Goal: Task Accomplishment & Management: Use online tool/utility

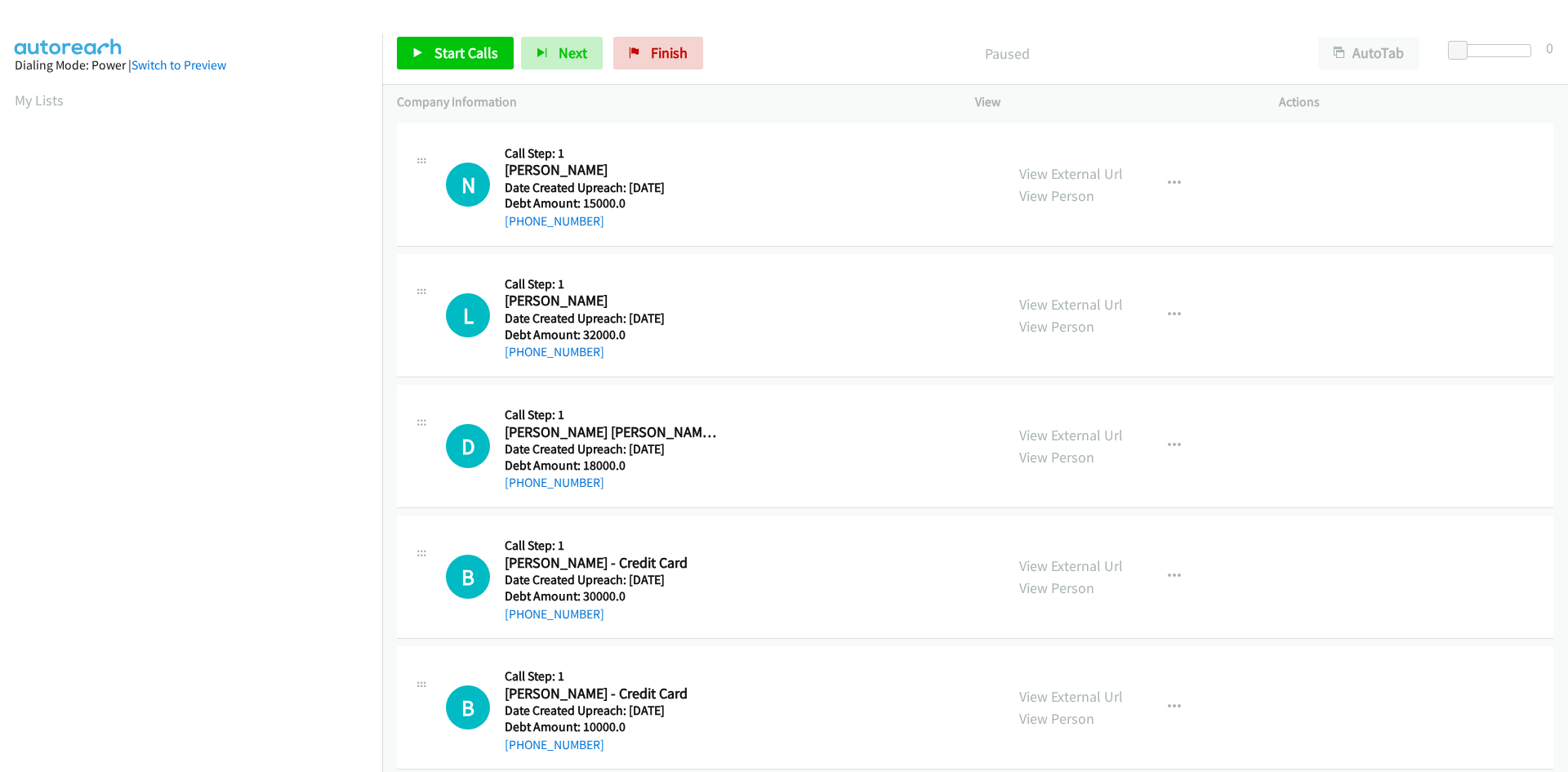
click at [473, 71] on div "Start Calls Pause Next Finish Paused AutoTab AutoTab 0" at bounding box center [975, 53] width 1186 height 63
click at [478, 61] on span "Start Calls" at bounding box center [466, 53] width 63 height 19
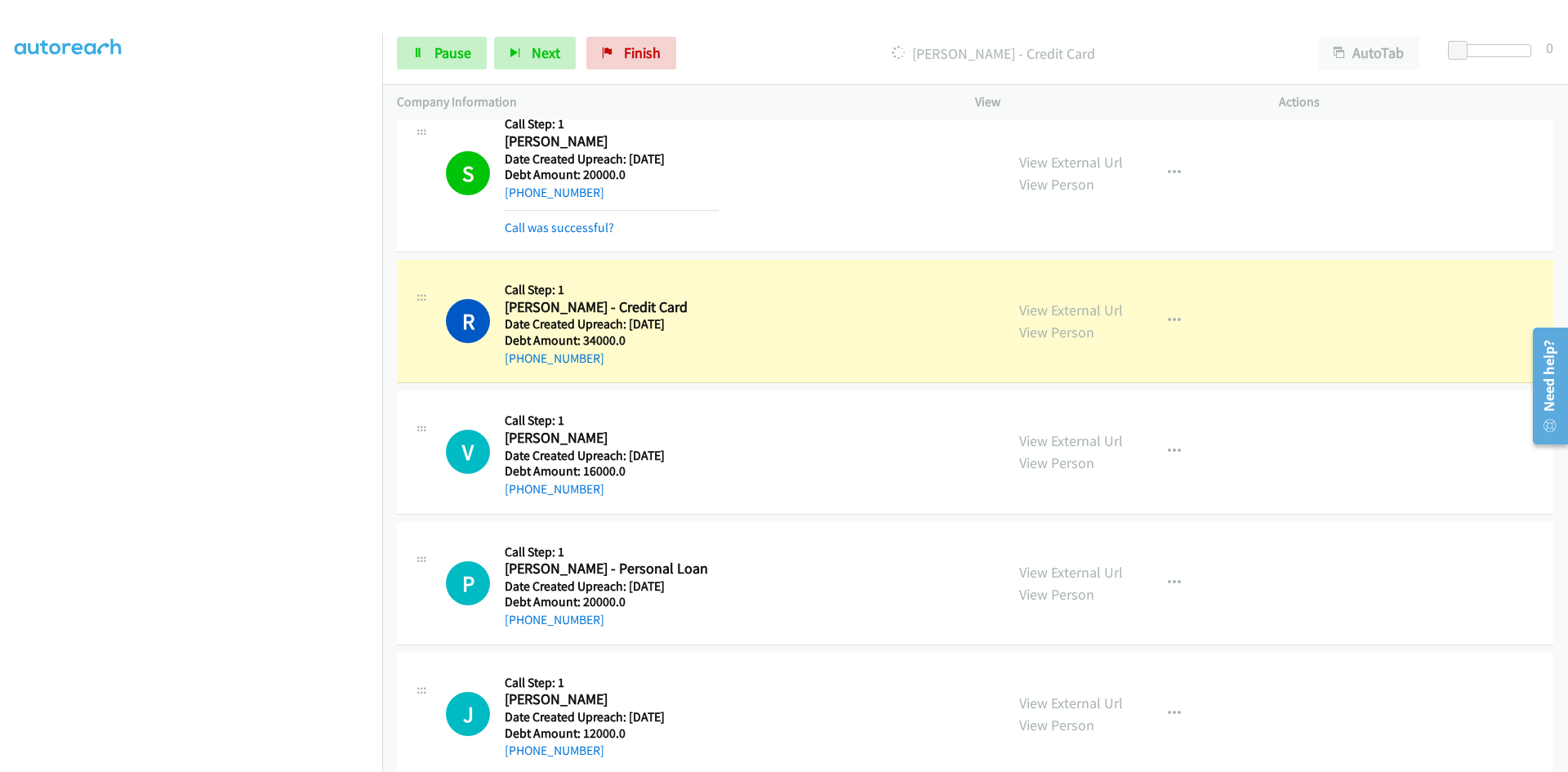
scroll to position [1062, 0]
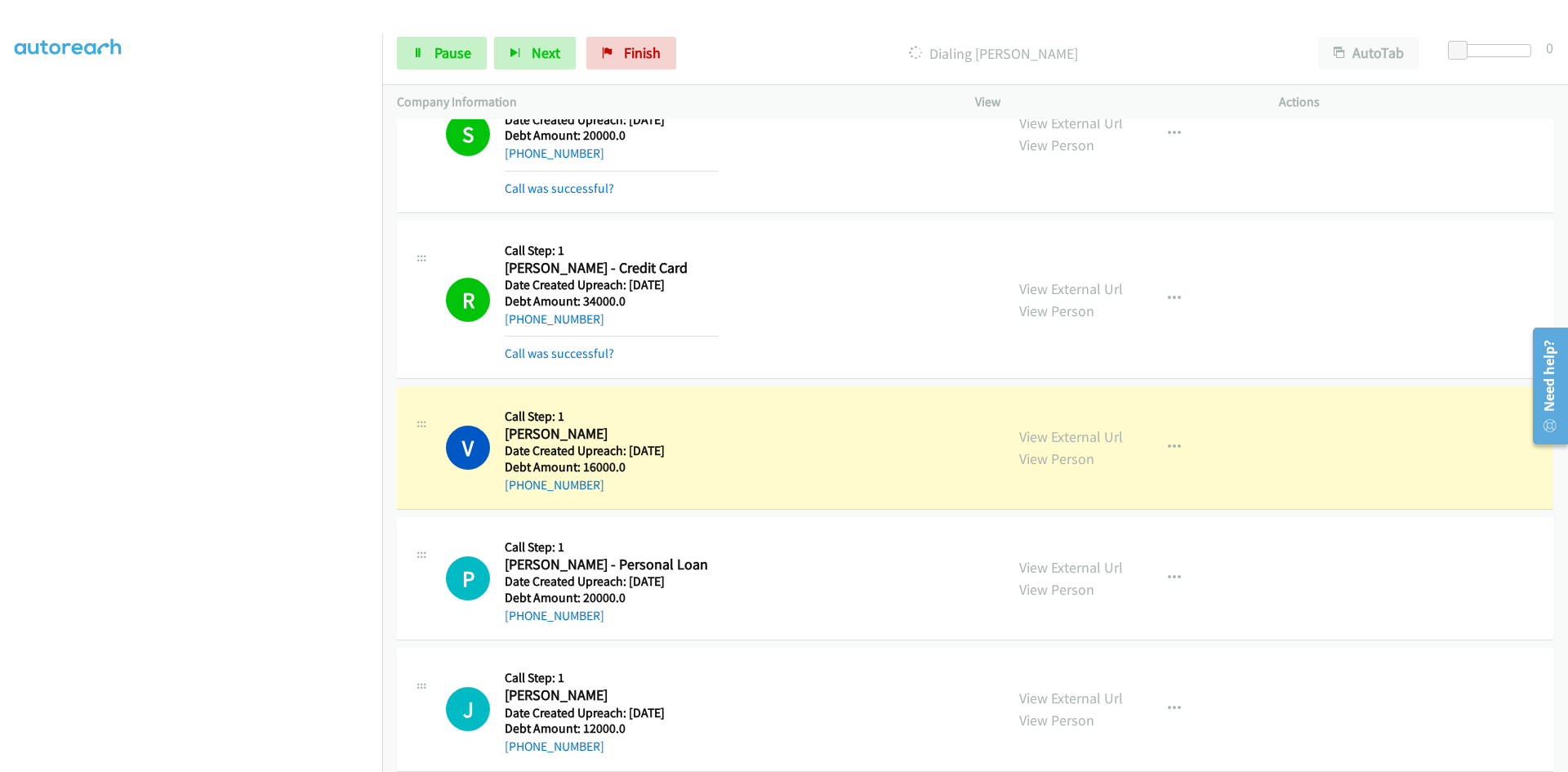
click at [813, 39] on div "Dialing [PERSON_NAME]" at bounding box center [993, 53] width 619 height 33
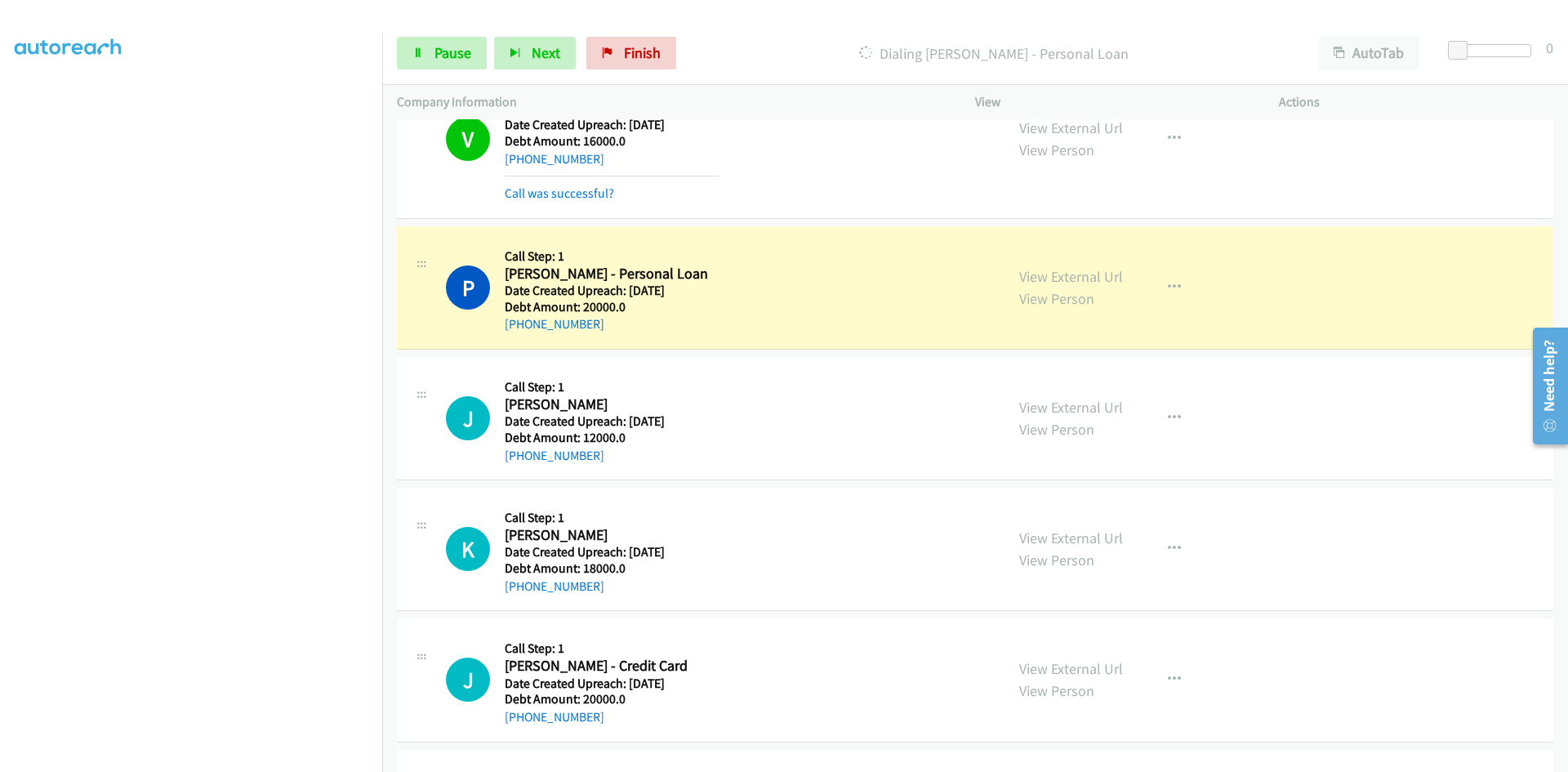
scroll to position [1388, 0]
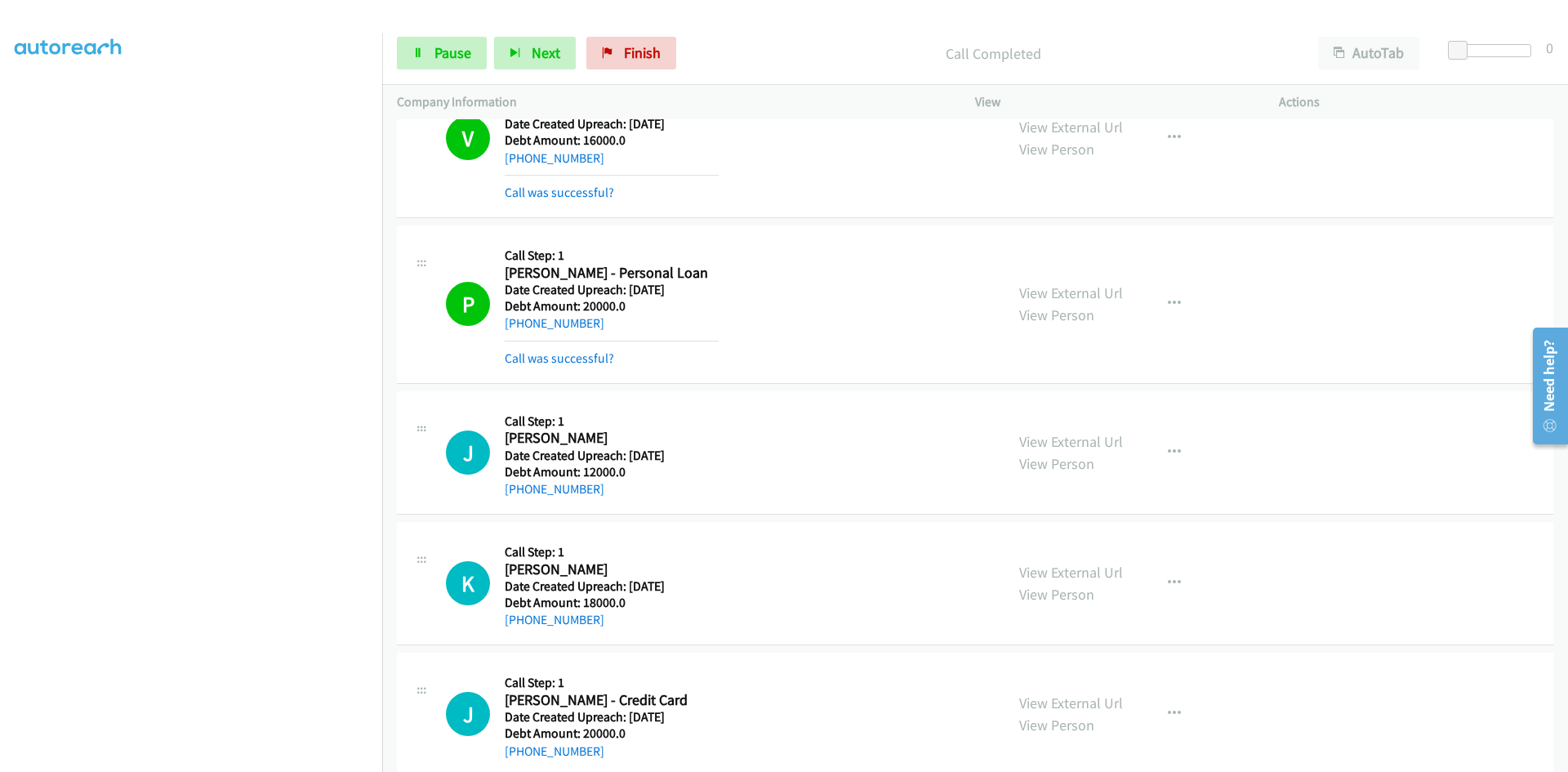
click at [827, 36] on div "Start Calls Pause Next Finish Call Completed AutoTab AutoTab 0" at bounding box center [975, 53] width 1186 height 63
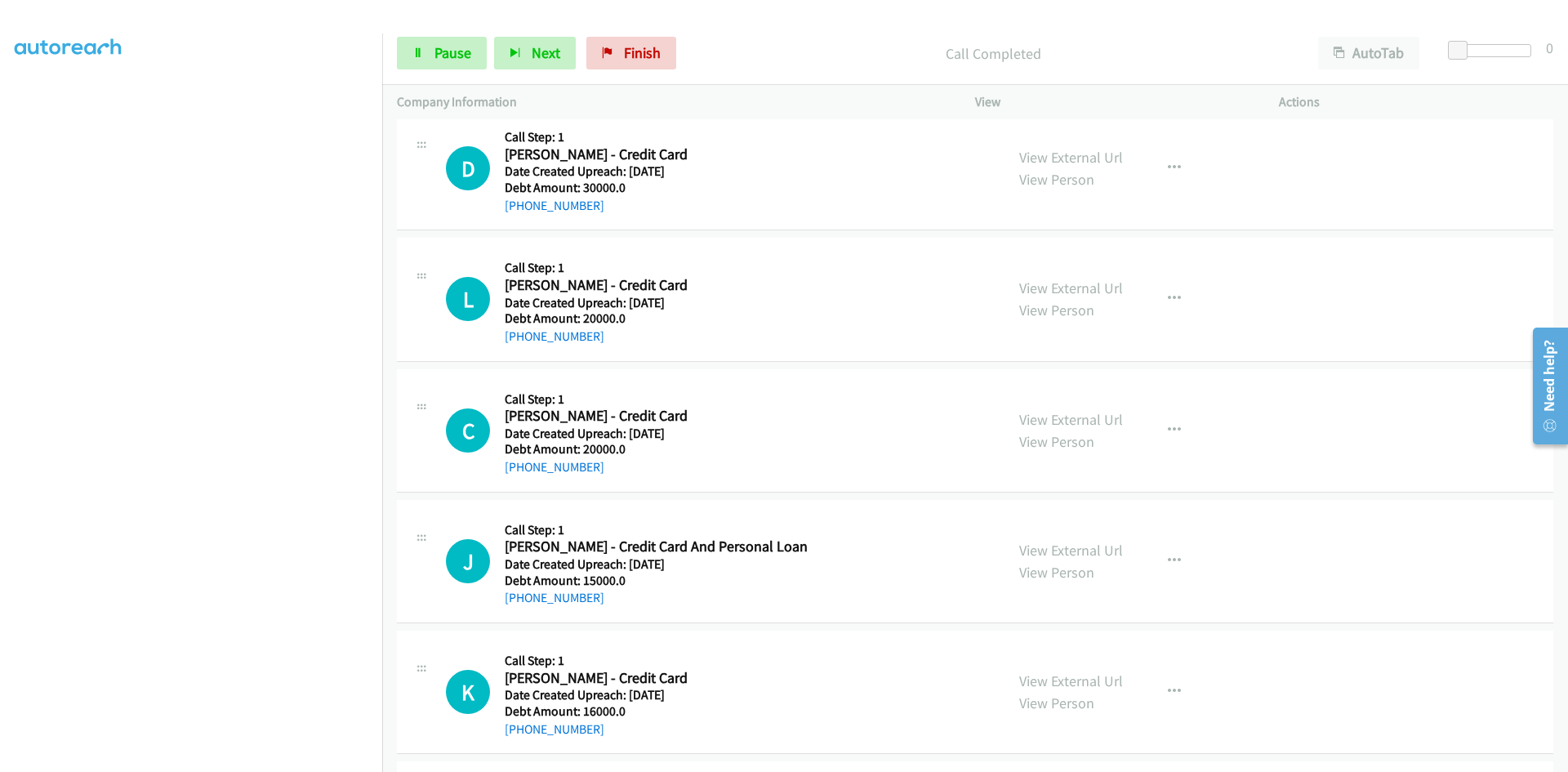
scroll to position [4491, 0]
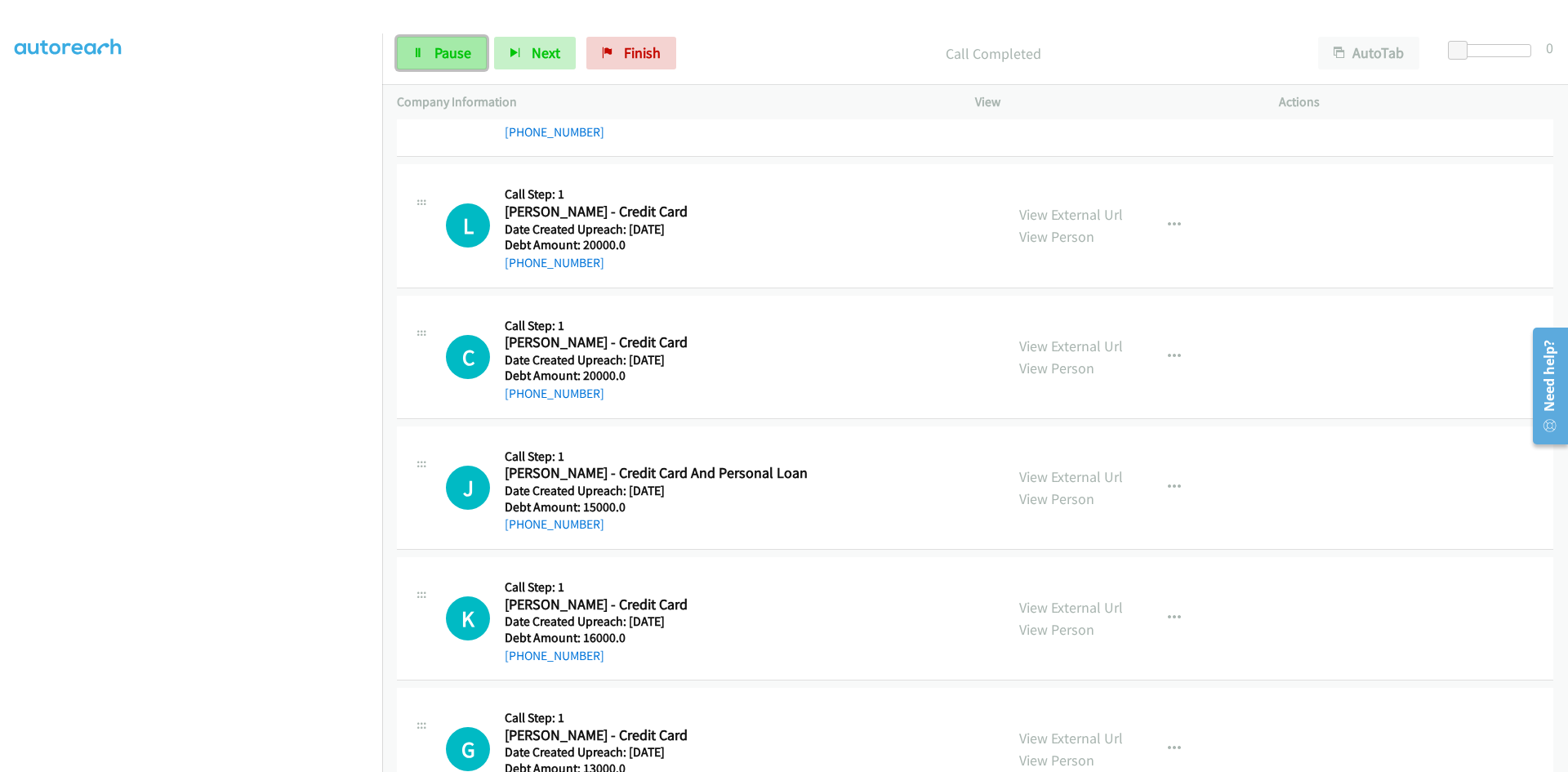
click at [461, 58] on span "Pause" at bounding box center [452, 53] width 37 height 19
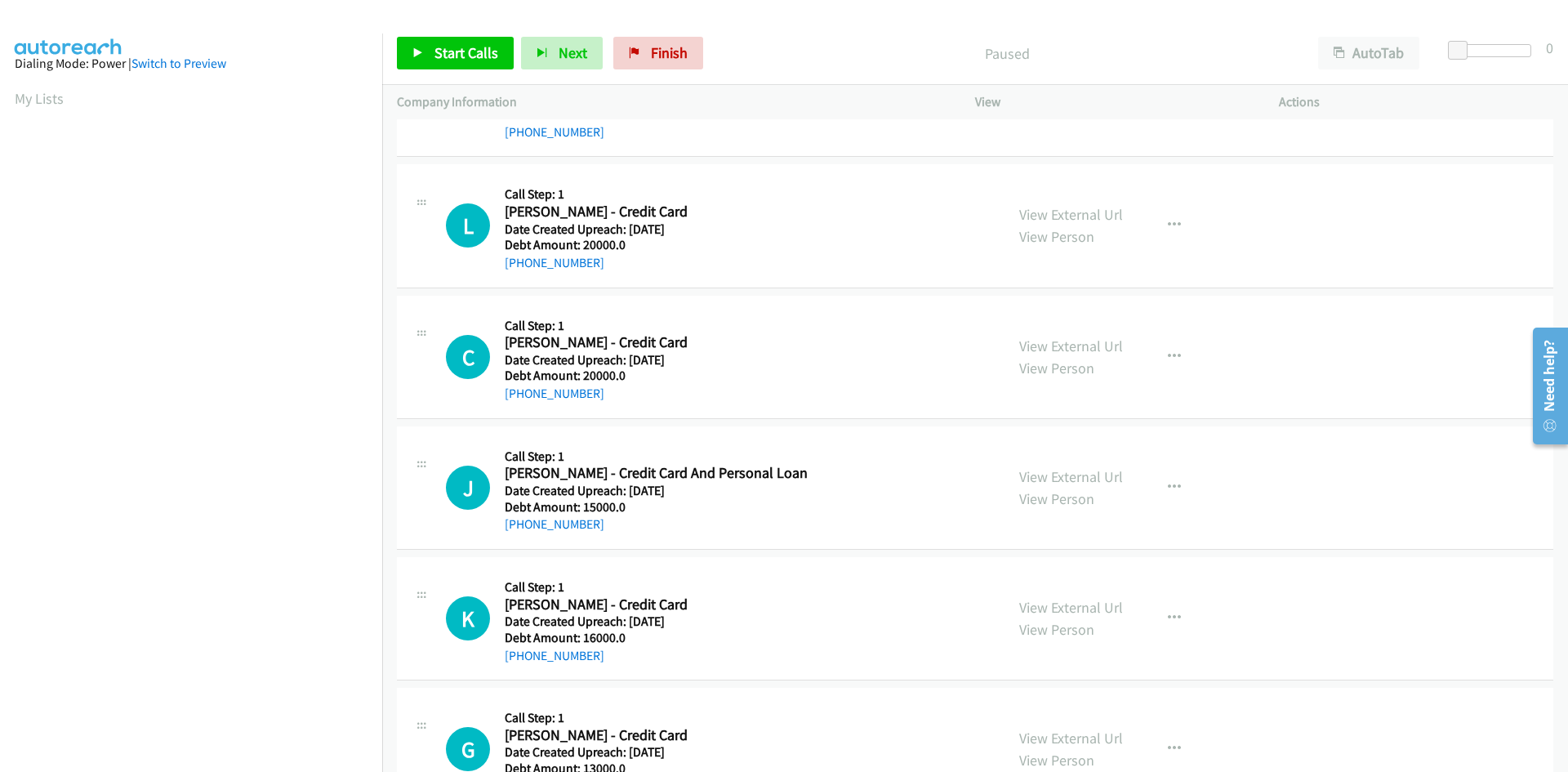
scroll to position [0, 0]
click at [793, 21] on div at bounding box center [776, 31] width 1553 height 63
click at [461, 51] on span "Start Calls" at bounding box center [466, 53] width 63 height 19
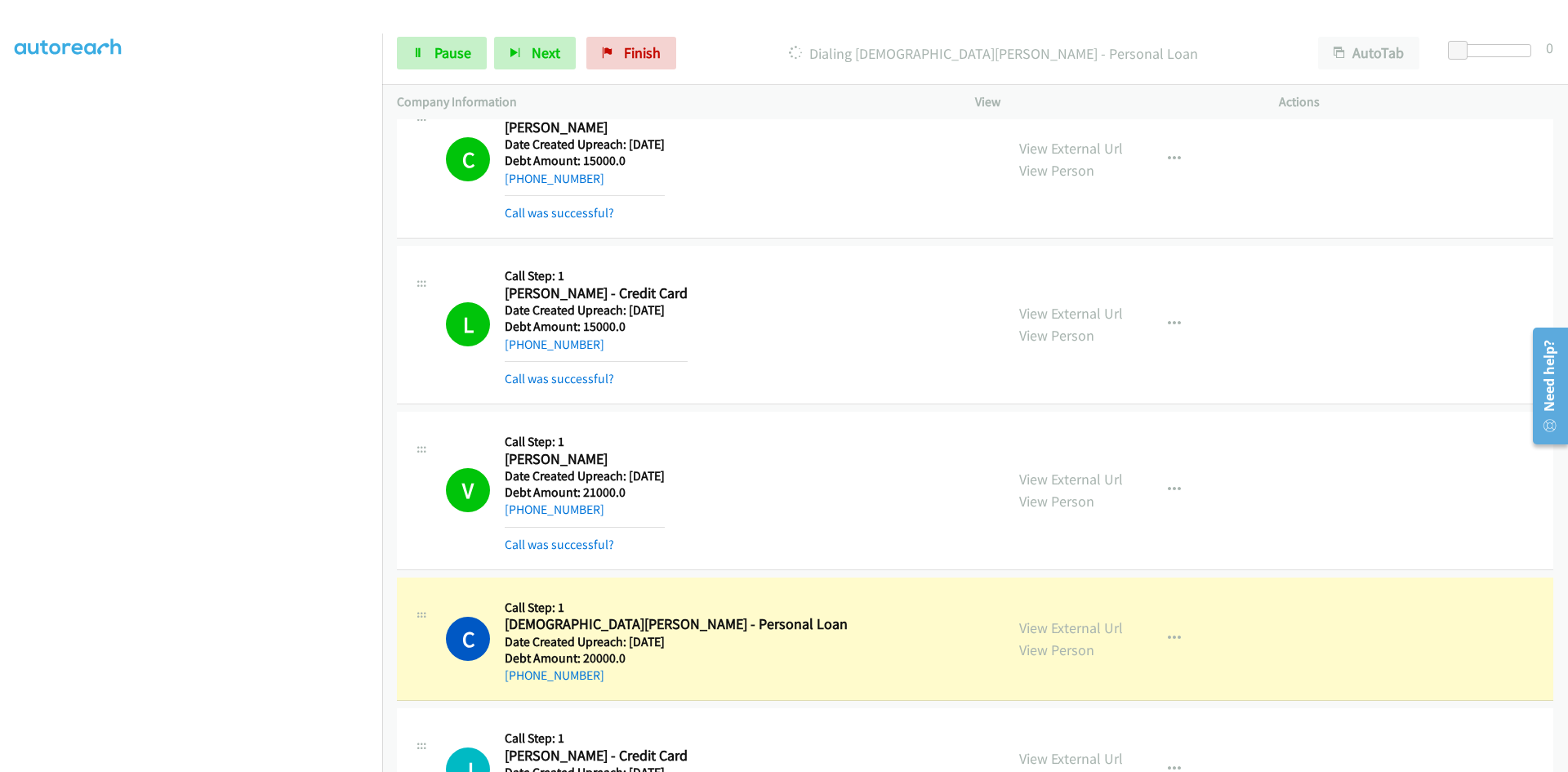
scroll to position [7872, 0]
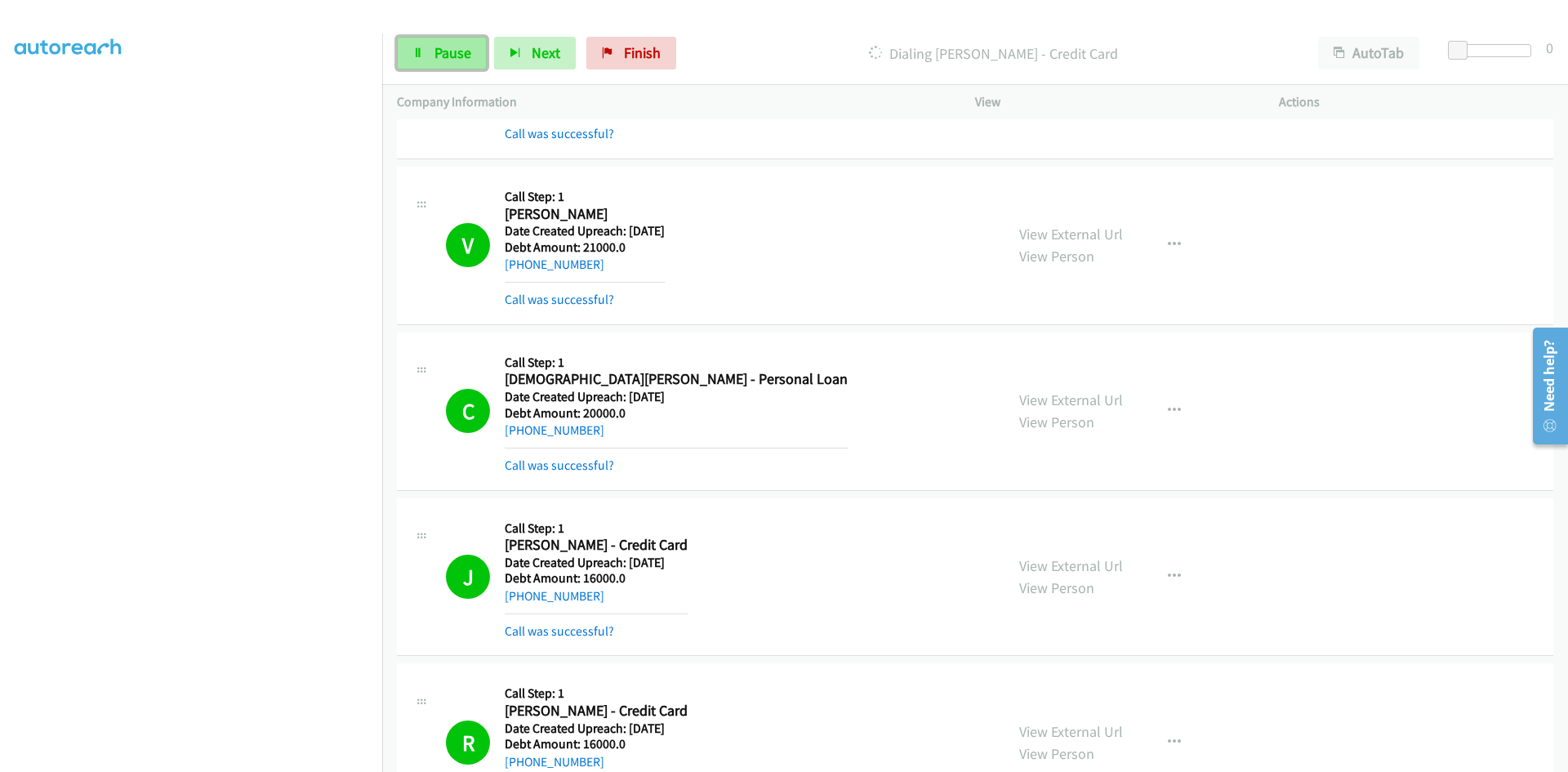
click at [443, 57] on span "Pause" at bounding box center [452, 53] width 37 height 19
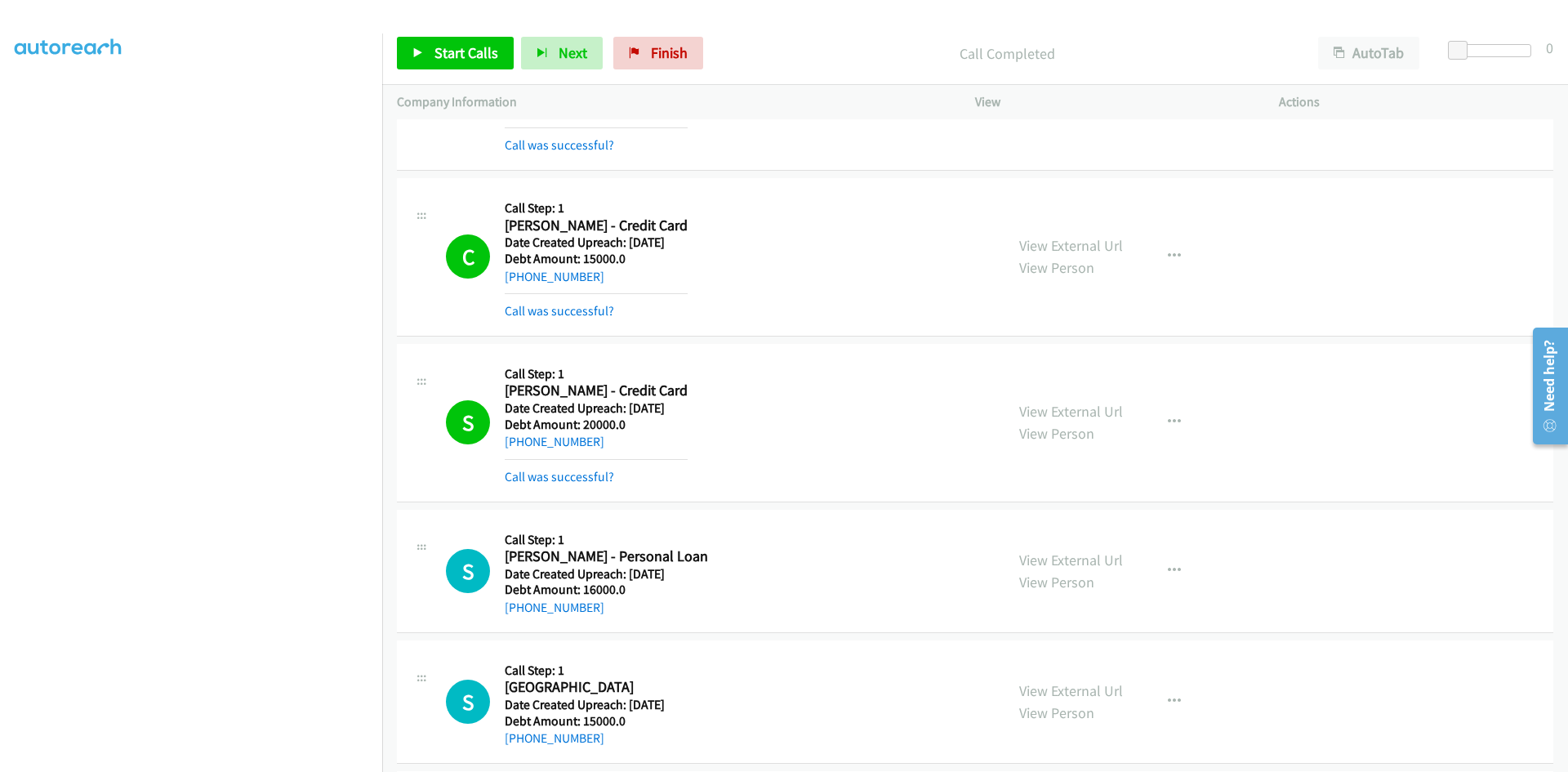
scroll to position [0, 0]
click at [814, 38] on div "Call Completed" at bounding box center [1007, 53] width 593 height 33
click at [772, 53] on p "Call Completed" at bounding box center [1007, 54] width 564 height 22
click at [254, 22] on div at bounding box center [776, 31] width 1553 height 63
click at [798, 57] on p "Call Completed" at bounding box center [1007, 54] width 564 height 22
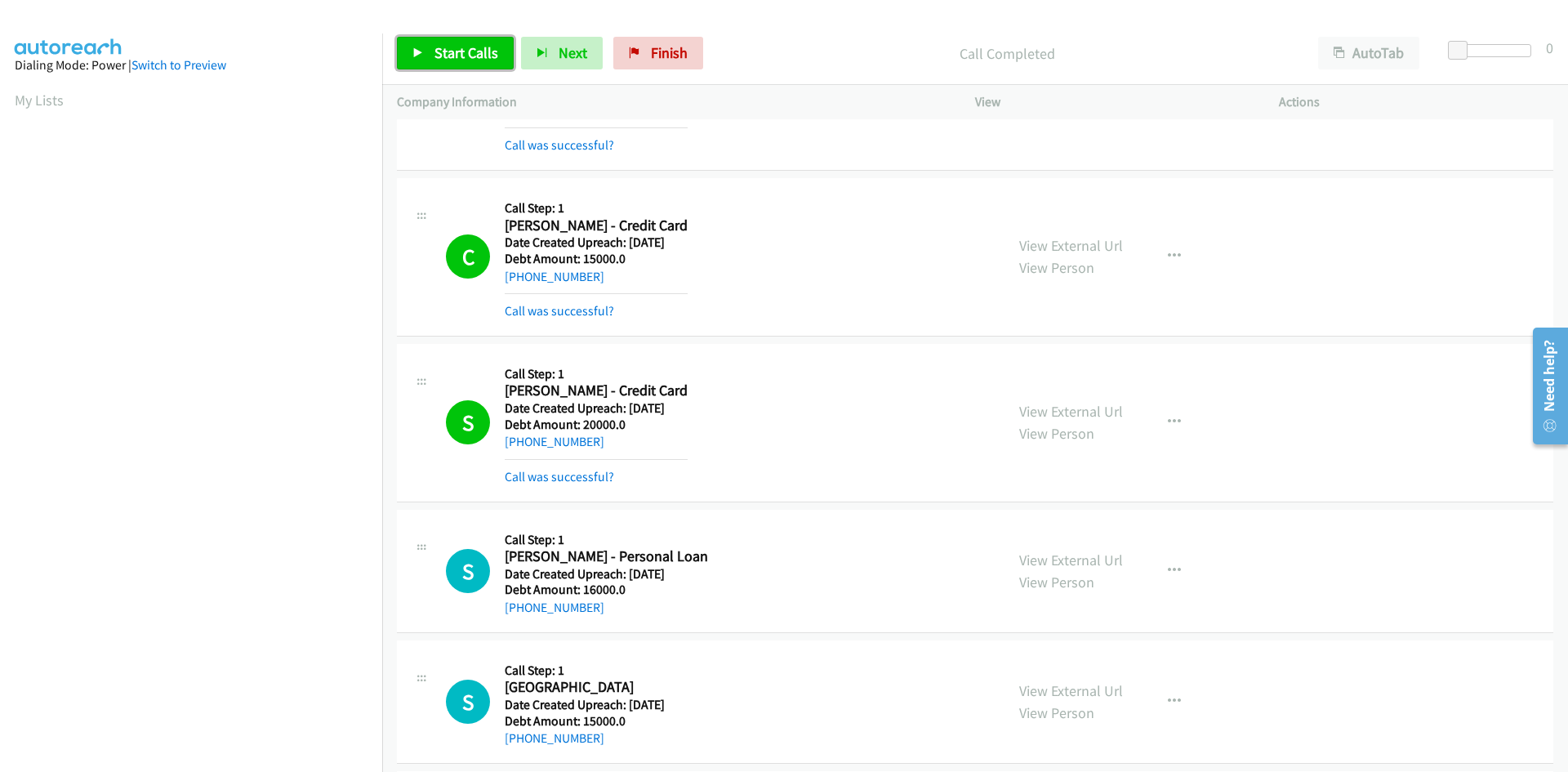
click at [428, 46] on link "Start Calls" at bounding box center [455, 53] width 117 height 33
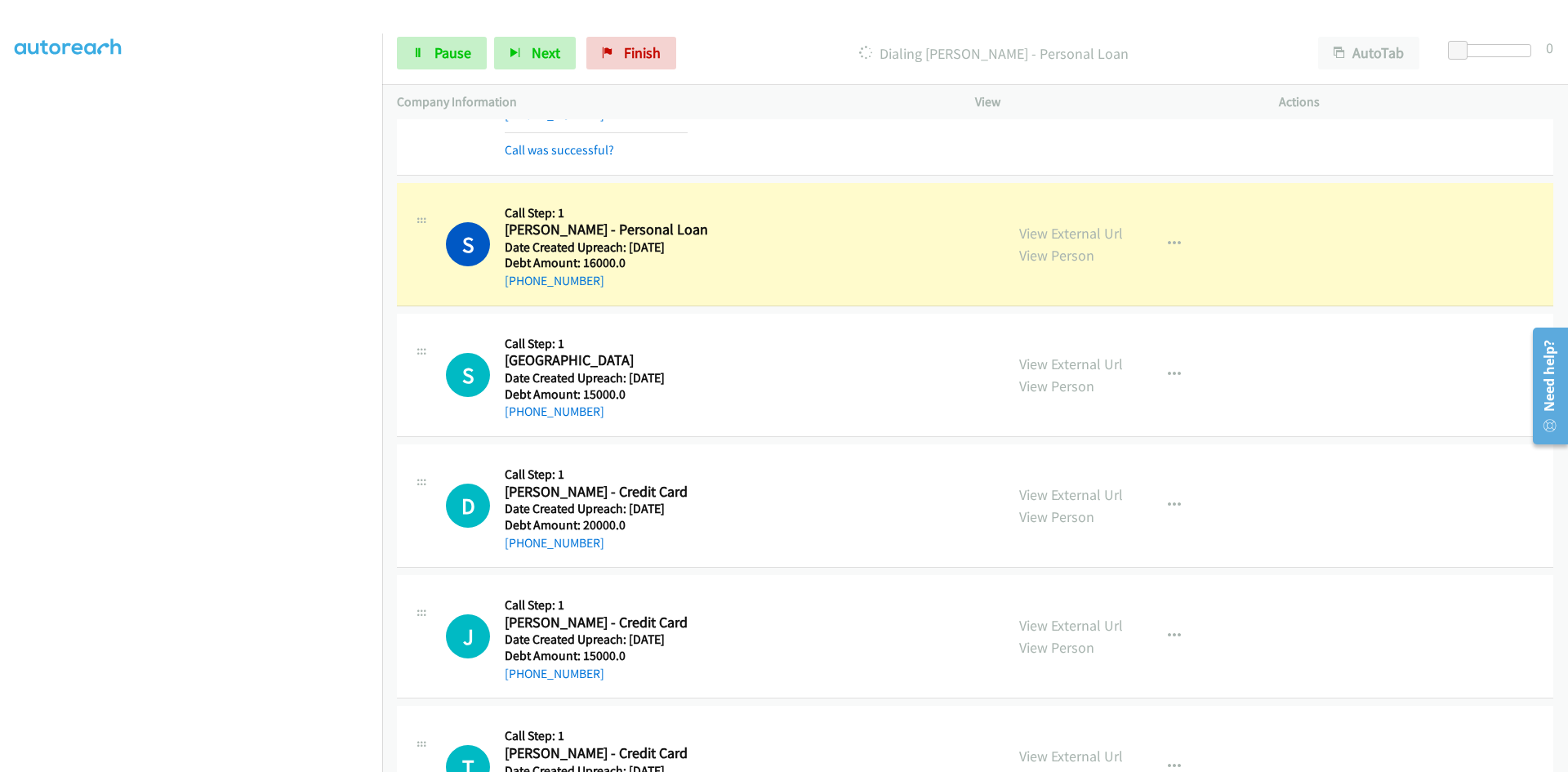
scroll to position [110, 0]
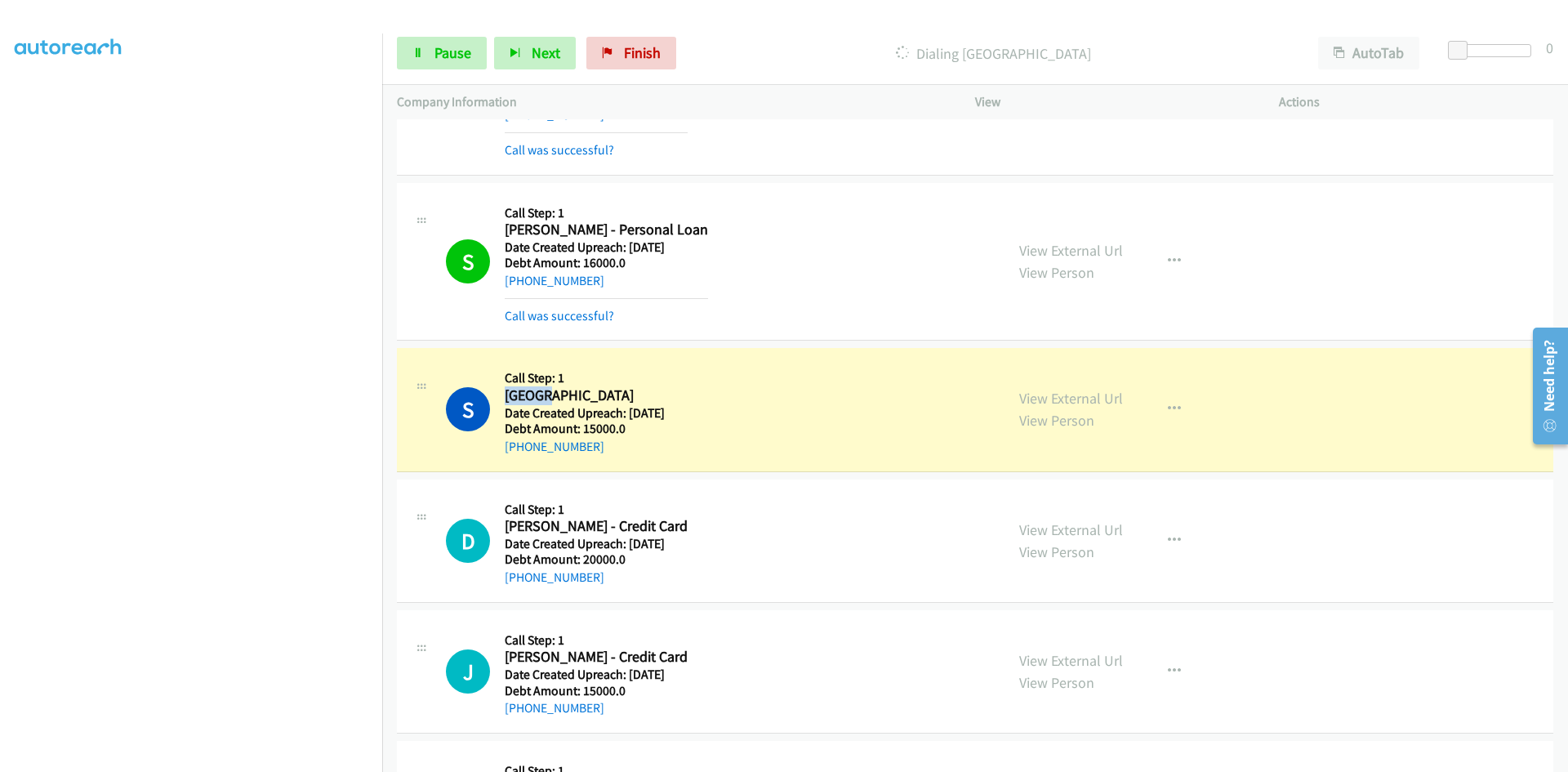
drag, startPoint x: 538, startPoint y: 397, endPoint x: 505, endPoint y: 392, distance: 33.4
click at [505, 392] on h2 "[GEOGRAPHIC_DATA]" at bounding box center [584, 396] width 160 height 19
drag, startPoint x: 601, startPoint y: 395, endPoint x: 505, endPoint y: 394, distance: 96.0
click at [505, 394] on h2 "[GEOGRAPHIC_DATA]" at bounding box center [584, 396] width 160 height 19
copy h2 "[GEOGRAPHIC_DATA]"
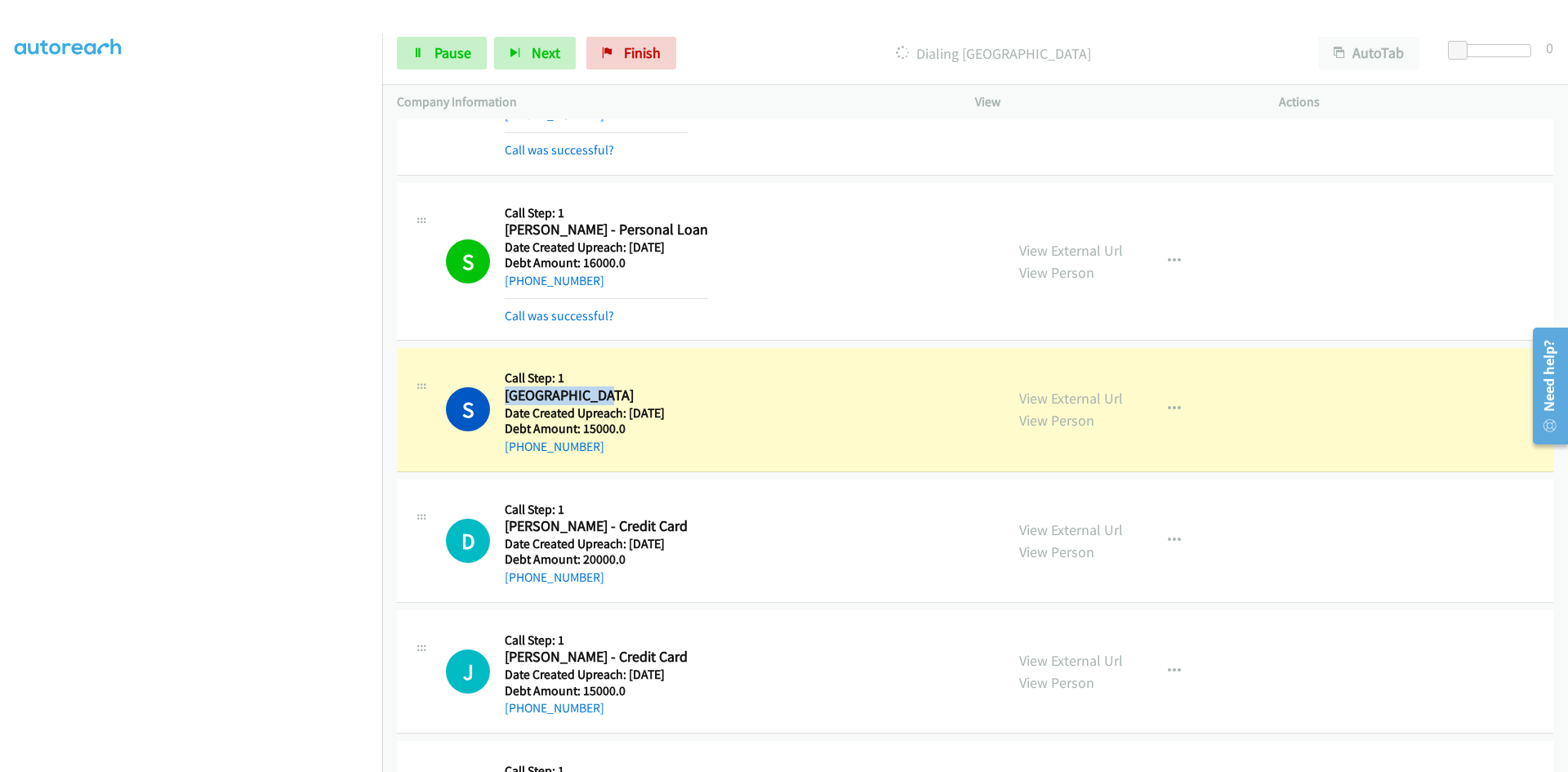
copy h2 "[GEOGRAPHIC_DATA]"
drag, startPoint x: 595, startPoint y: 446, endPoint x: 520, endPoint y: 452, distance: 75.2
click at [520, 452] on div "[PHONE_NUMBER]" at bounding box center [584, 446] width 160 height 20
copy link "[PHONE_NUMBER]"
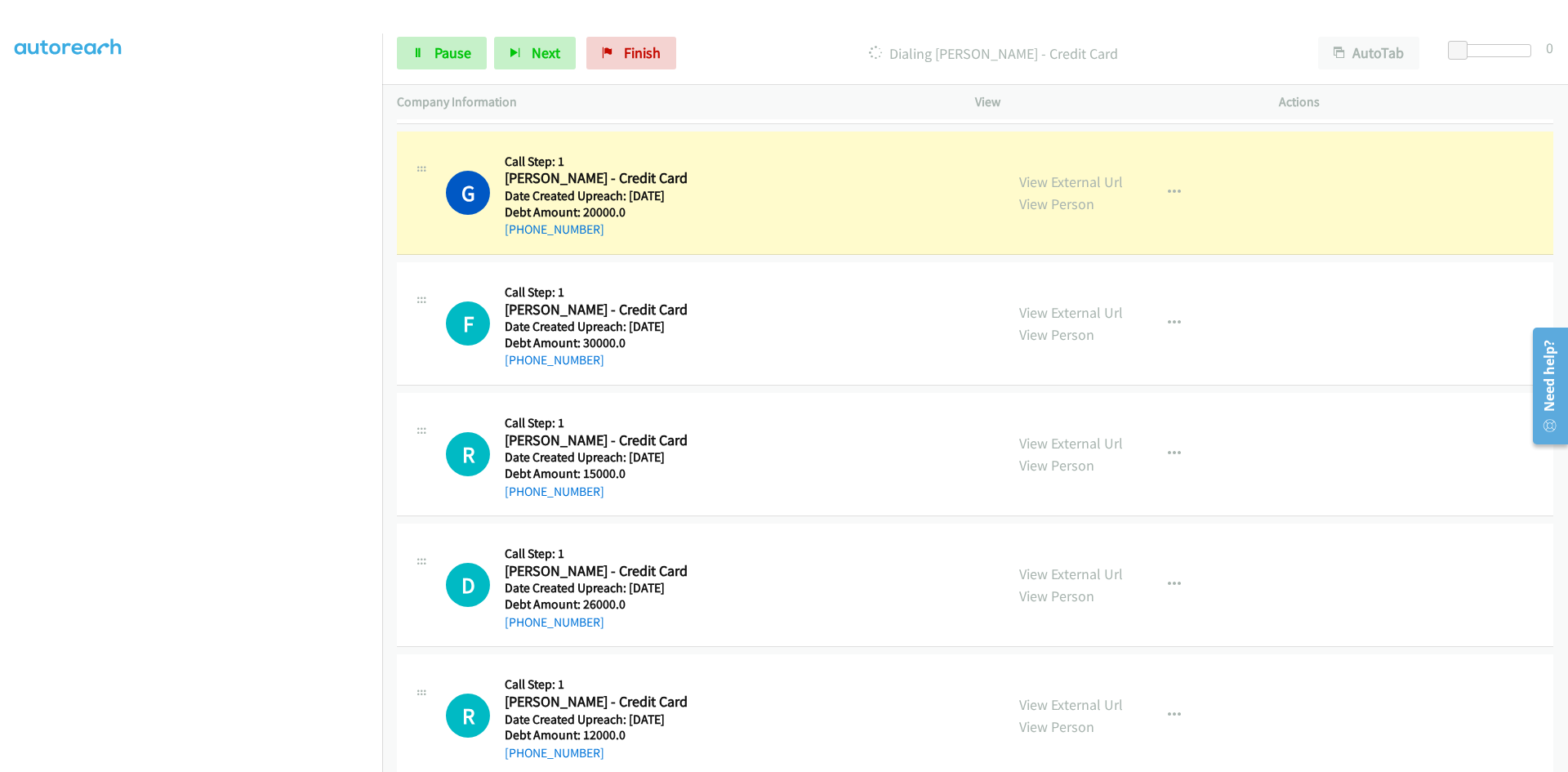
scroll to position [9913, 0]
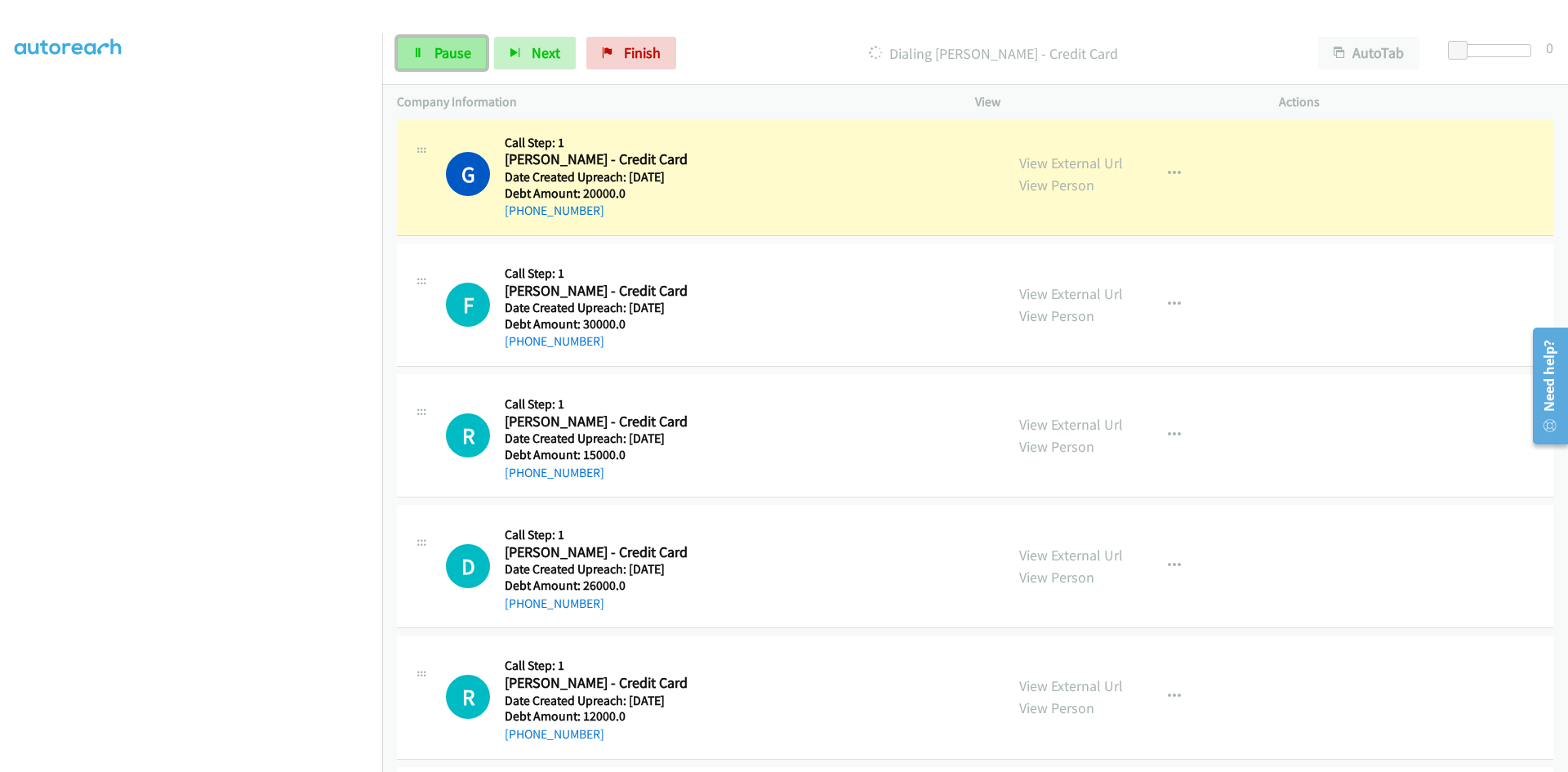
click at [453, 52] on span "Pause" at bounding box center [452, 53] width 37 height 19
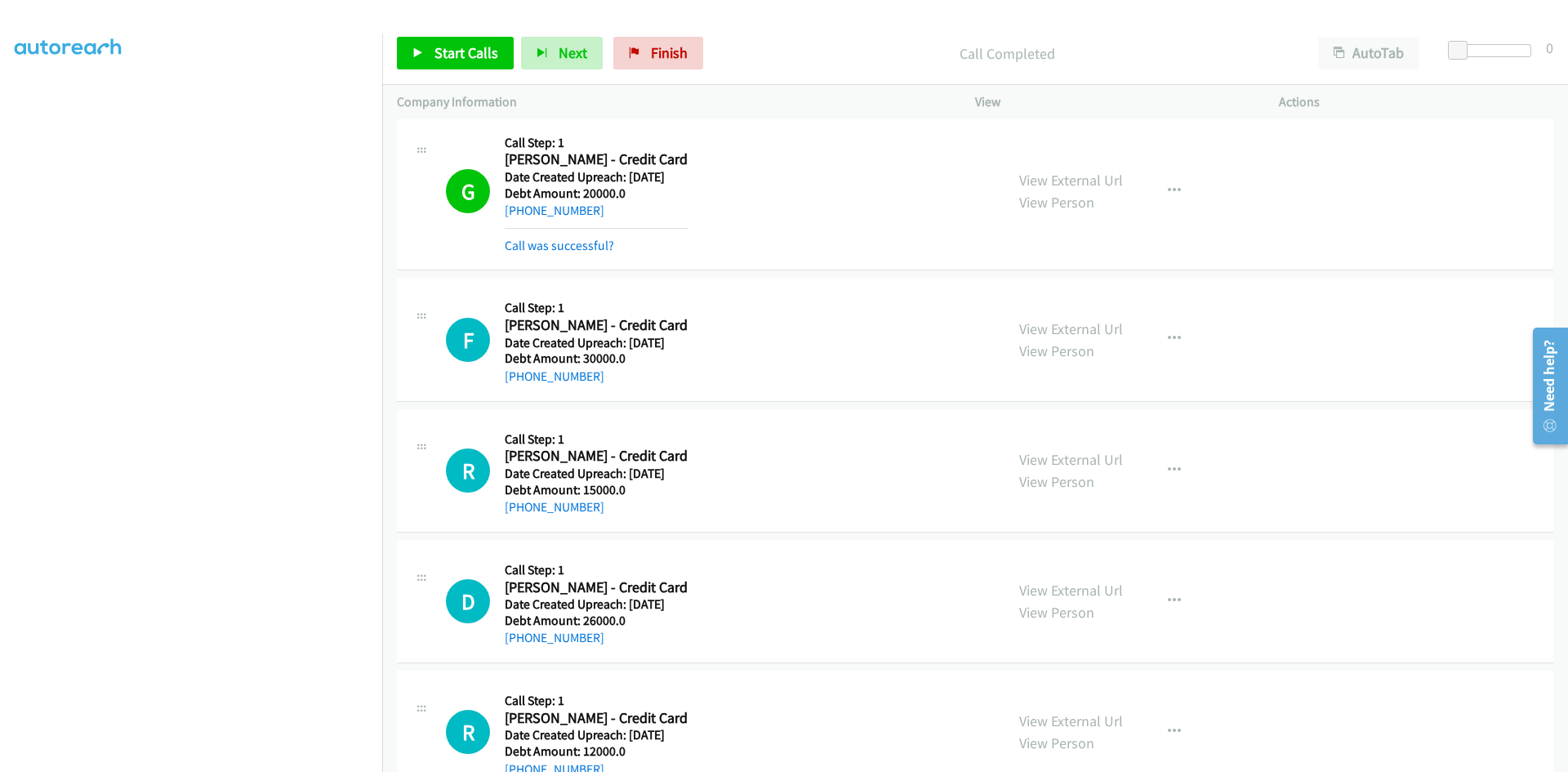
click at [832, 24] on div "Start Calls Pause Next Finish Call Completed AutoTab AutoTab 0" at bounding box center [975, 53] width 1186 height 63
click at [435, 51] on span "Start Calls" at bounding box center [466, 53] width 63 height 19
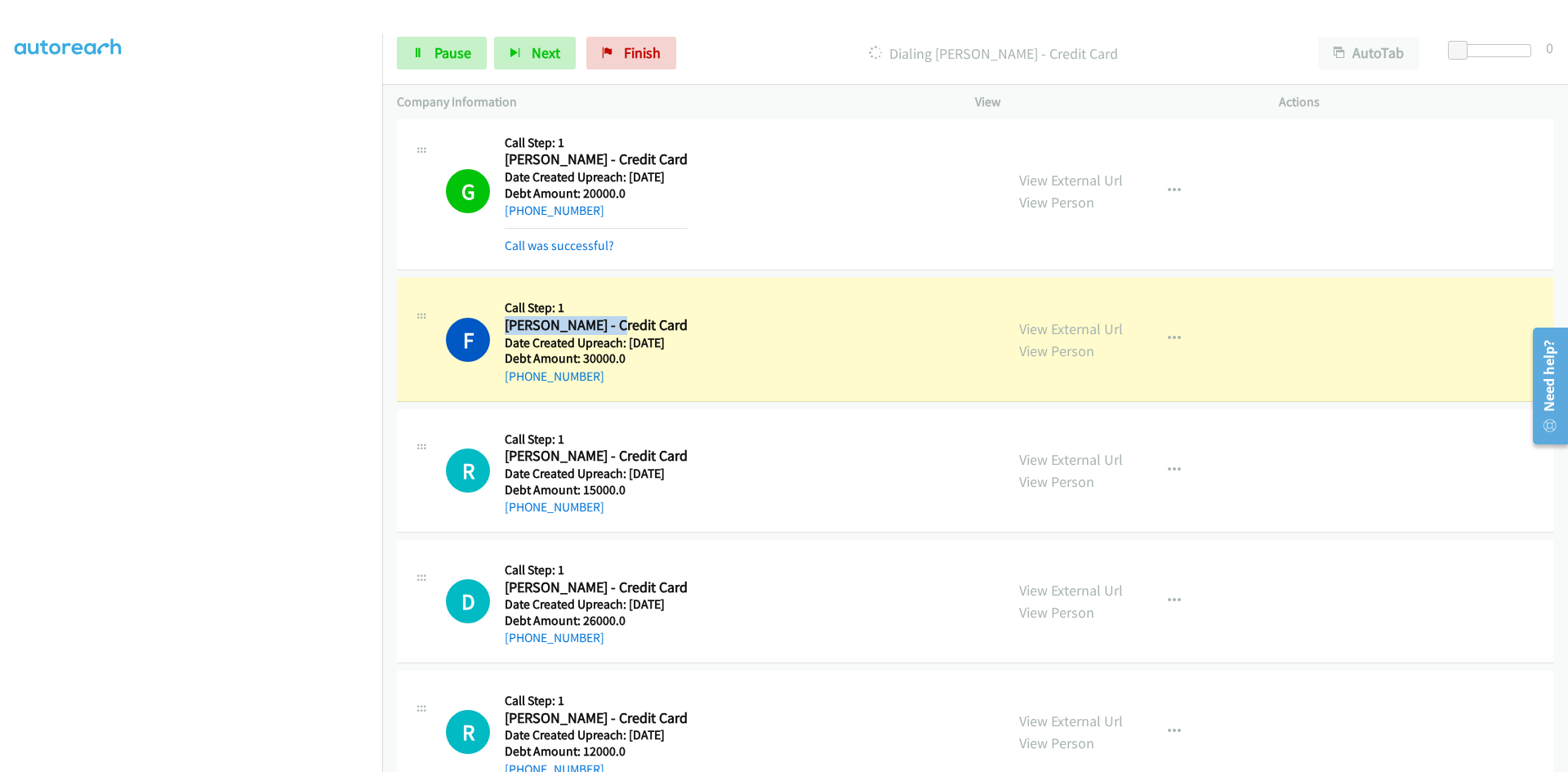
drag, startPoint x: 620, startPoint y: 322, endPoint x: 507, endPoint y: 324, distance: 113.0
click at [507, 324] on h2 "[PERSON_NAME] - Credit Card" at bounding box center [595, 326] width 183 height 19
copy h2 "[PERSON_NAME]"
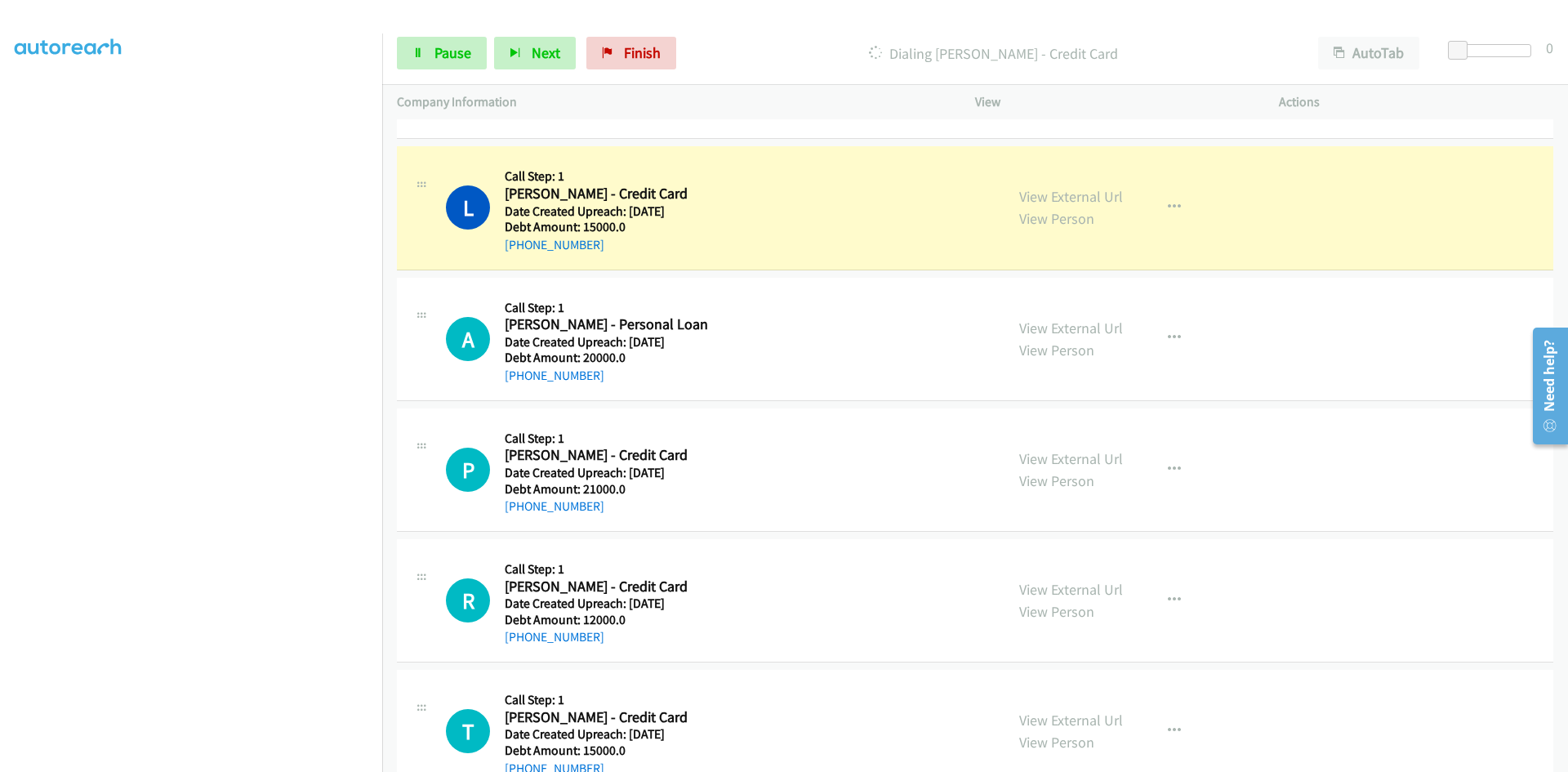
scroll to position [11056, 0]
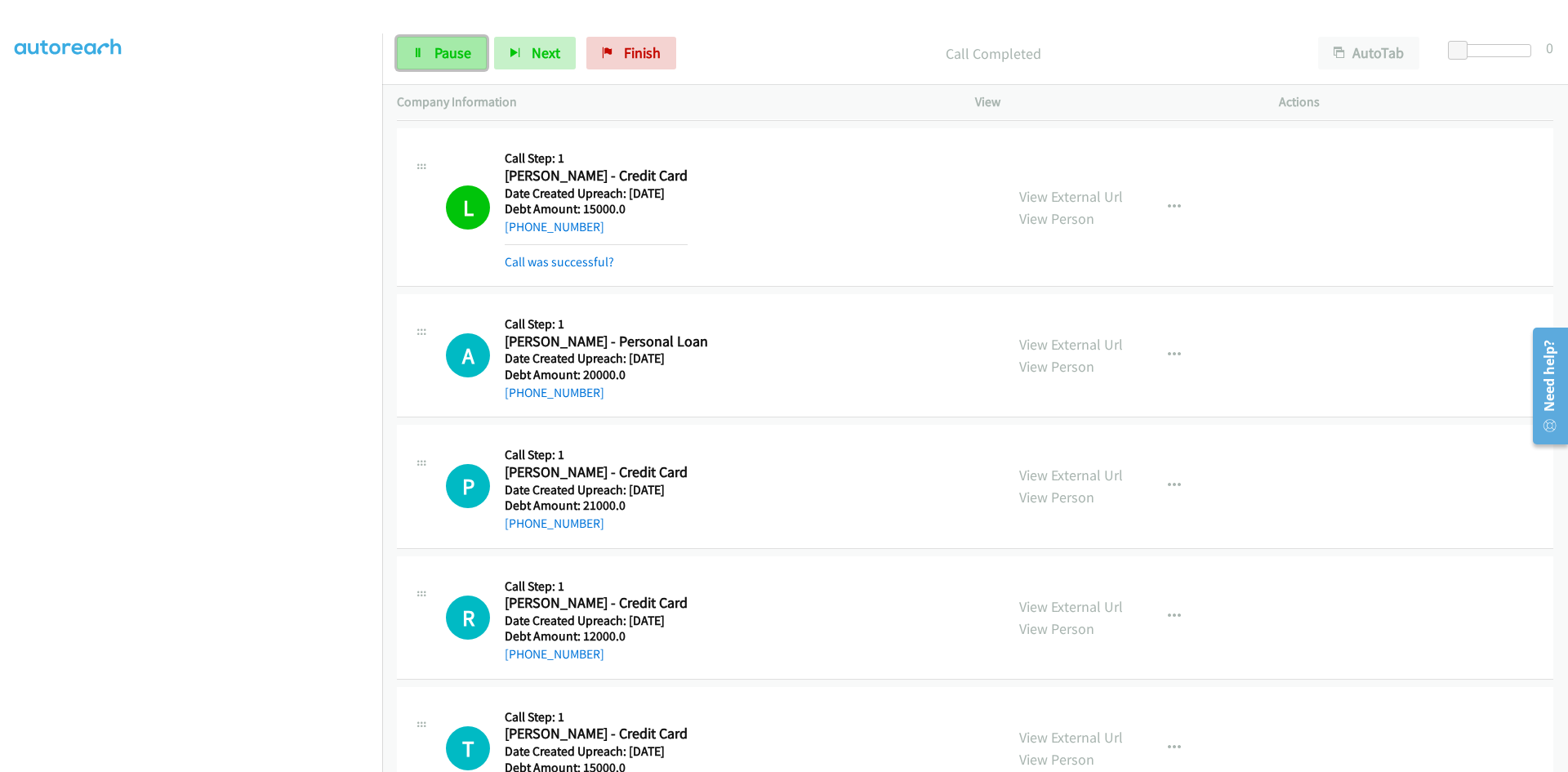
click at [446, 57] on span "Pause" at bounding box center [452, 53] width 37 height 19
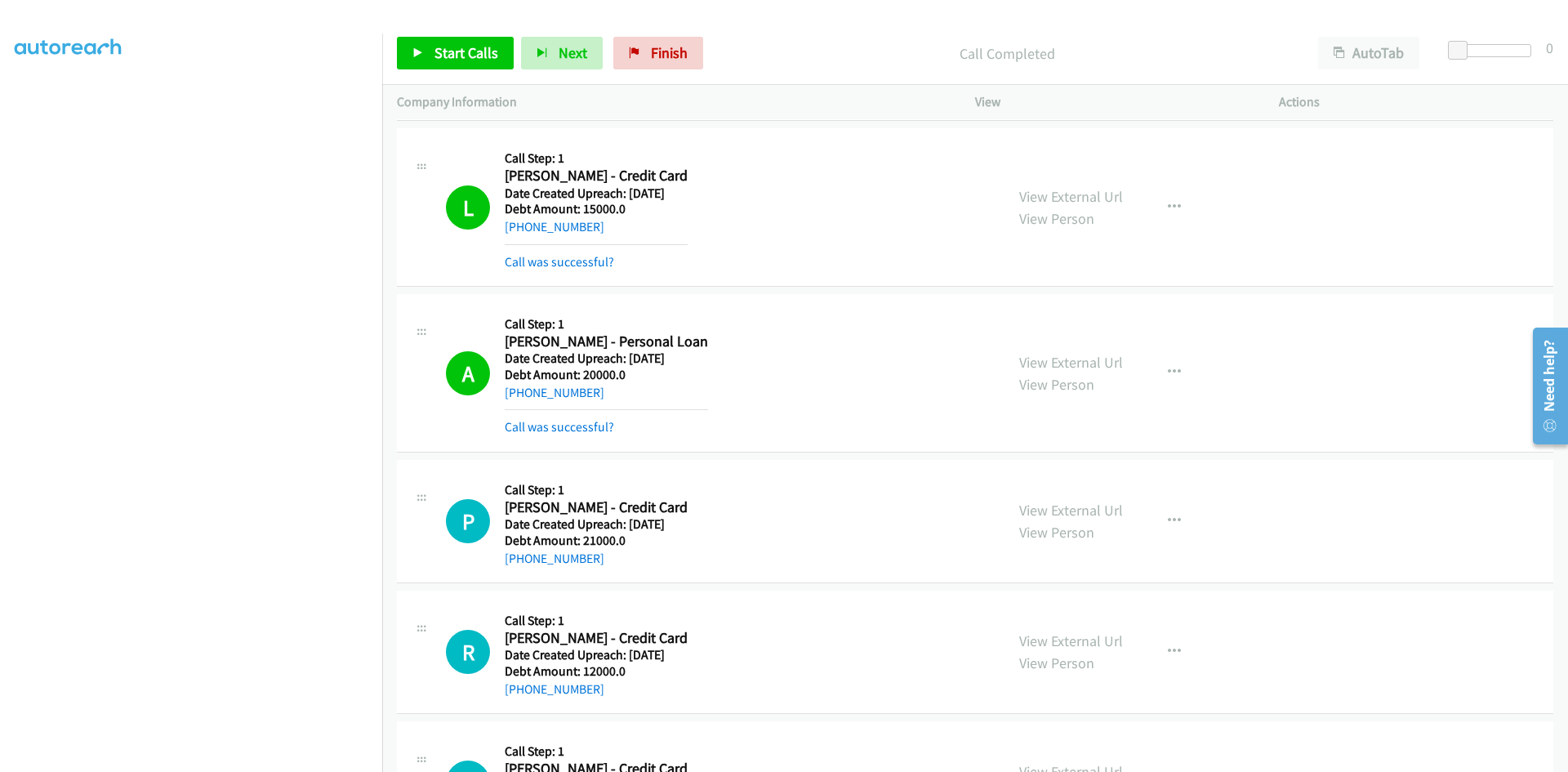
click at [833, 35] on div "Start Calls Pause Next Finish Call Completed AutoTab AutoTab 0" at bounding box center [975, 53] width 1186 height 63
click at [765, 39] on div "Call Completed" at bounding box center [1007, 53] width 593 height 33
click at [829, 43] on p "Call Completed" at bounding box center [1007, 54] width 564 height 22
drag, startPoint x: 446, startPoint y: 54, endPoint x: 463, endPoint y: 52, distance: 17.1
click at [446, 54] on span "Start Calls" at bounding box center [466, 53] width 63 height 19
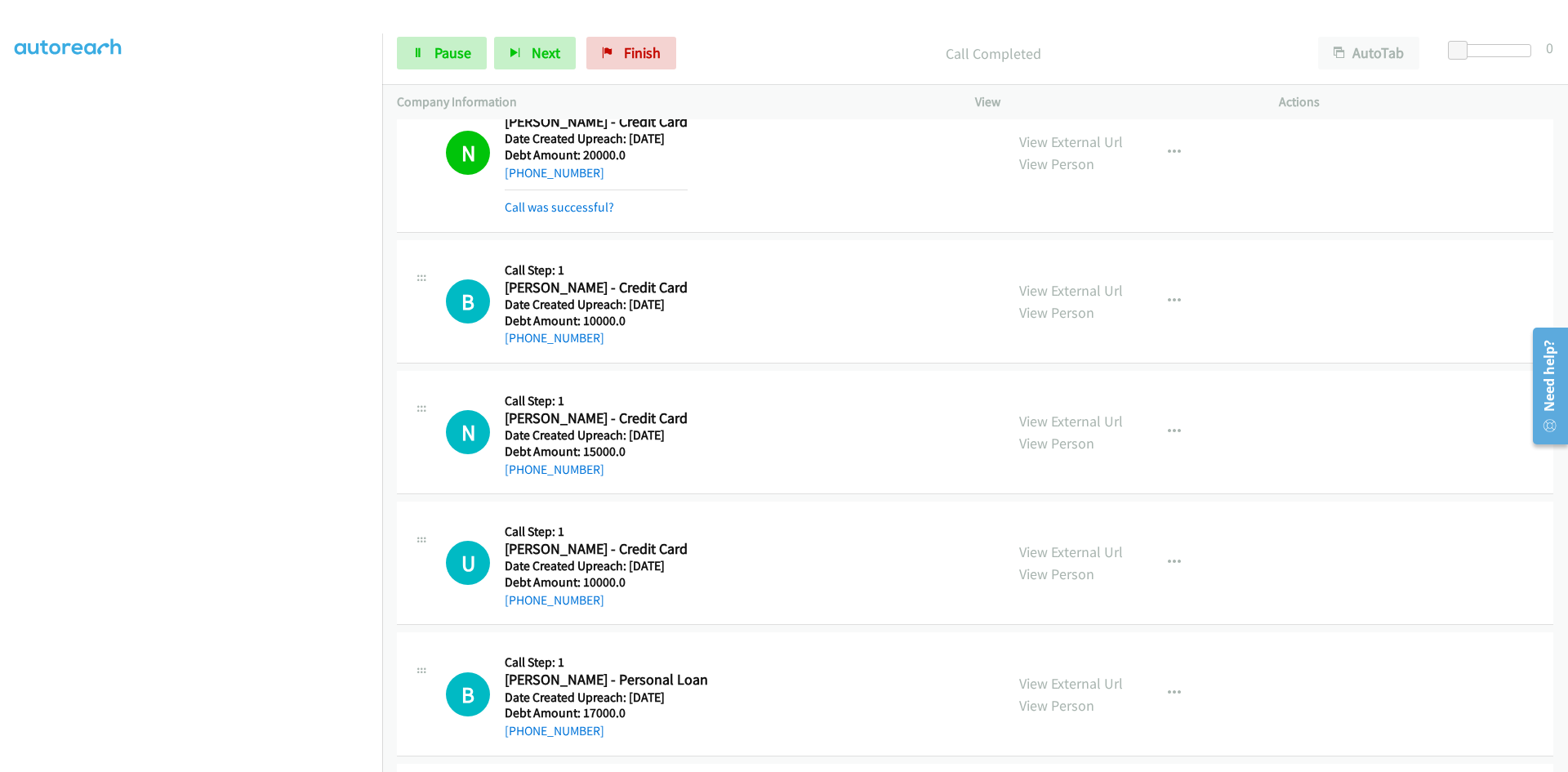
scroll to position [13179, 0]
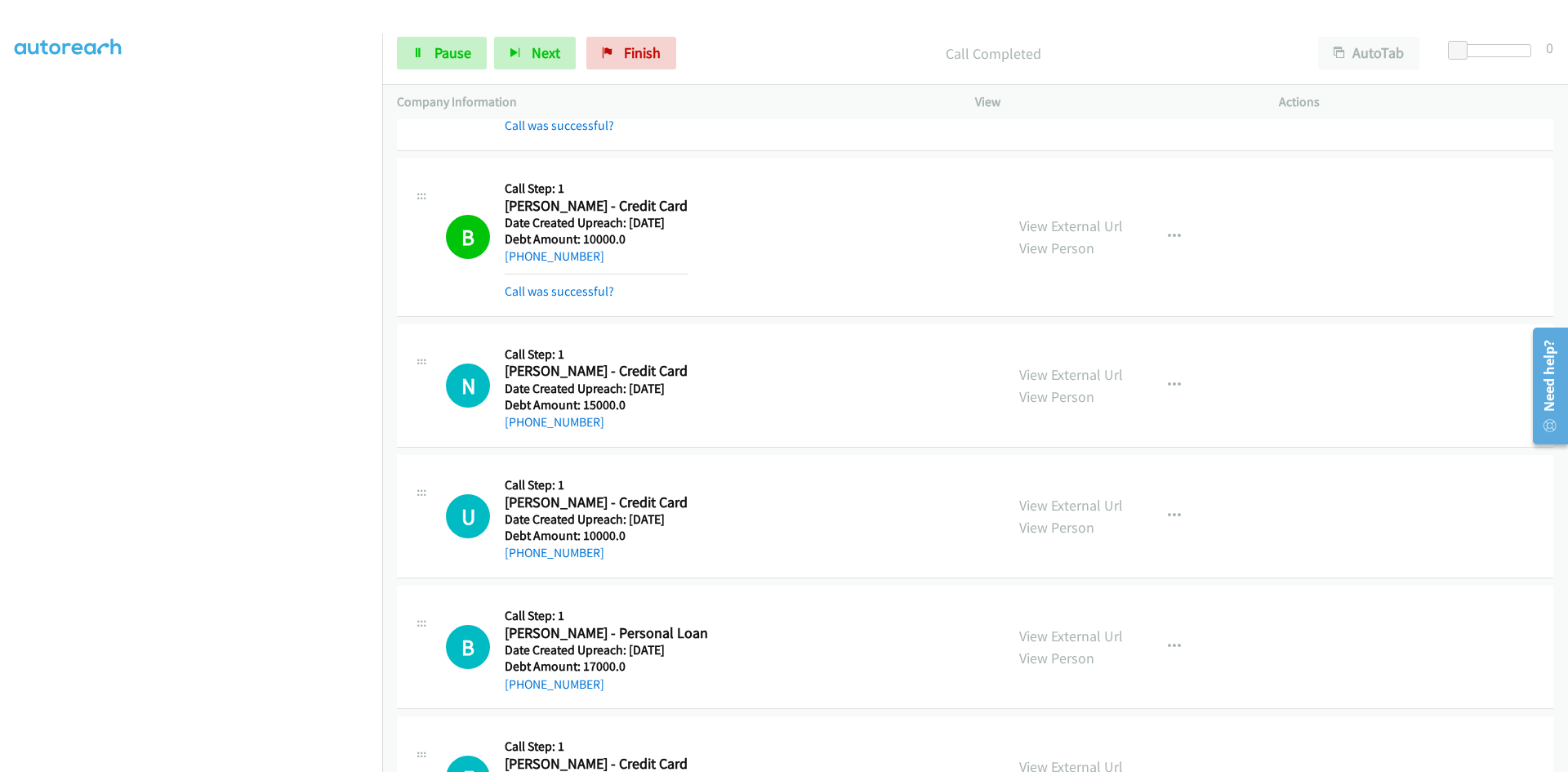
click at [727, 51] on p "Call Completed" at bounding box center [993, 54] width 590 height 22
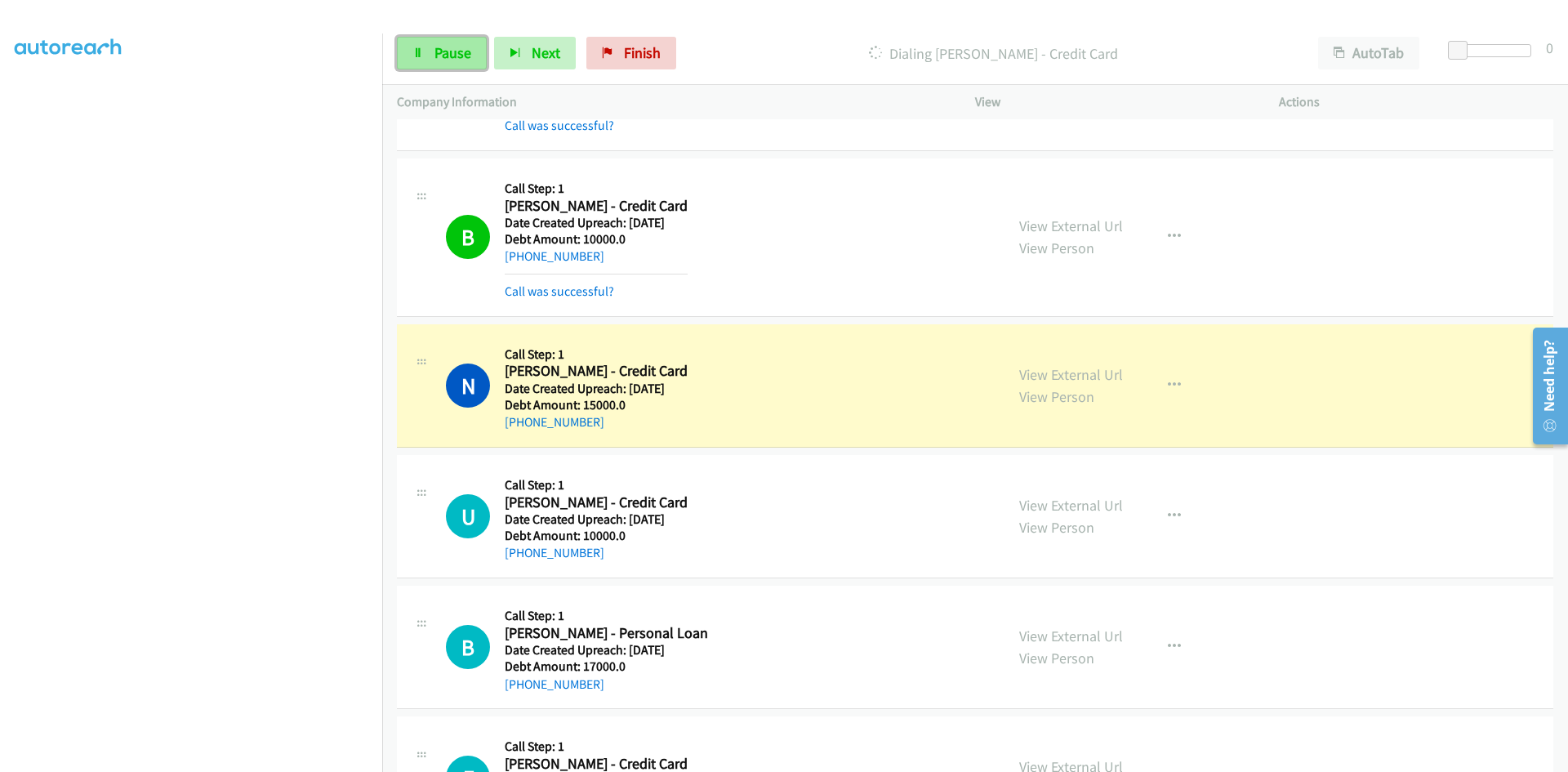
click at [438, 47] on span "Pause" at bounding box center [452, 53] width 37 height 19
